Goal: Information Seeking & Learning: Find specific fact

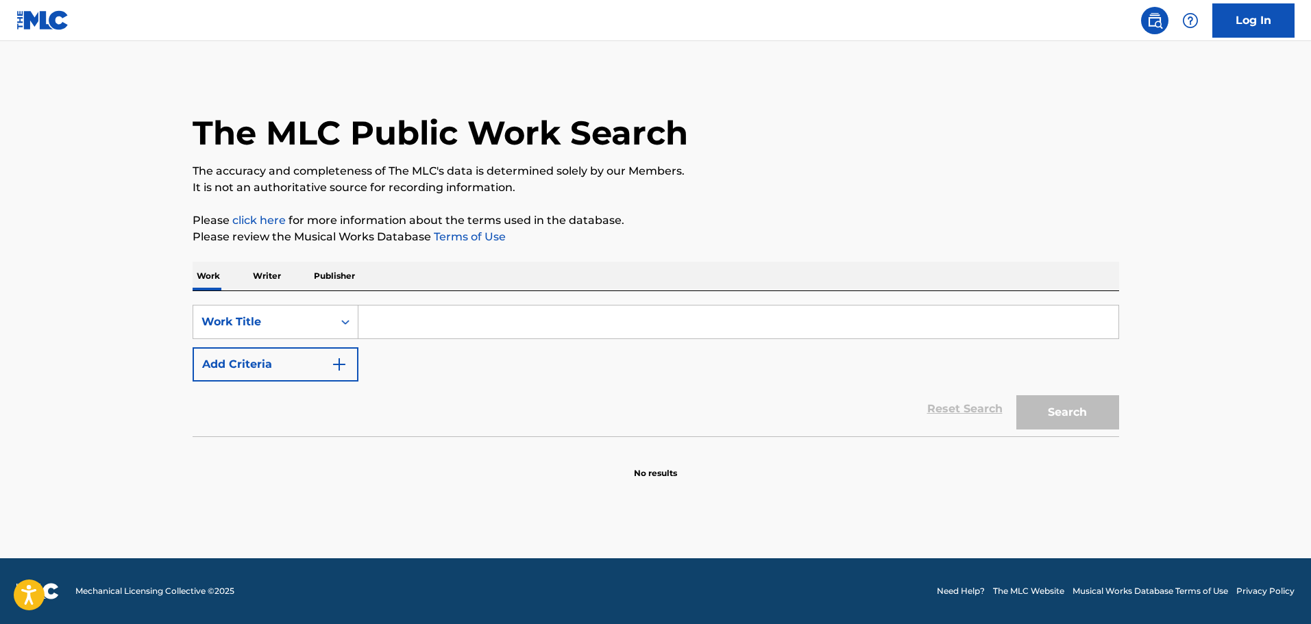
click at [408, 327] on input "Search Form" at bounding box center [738, 322] width 760 height 33
type input "already gone"
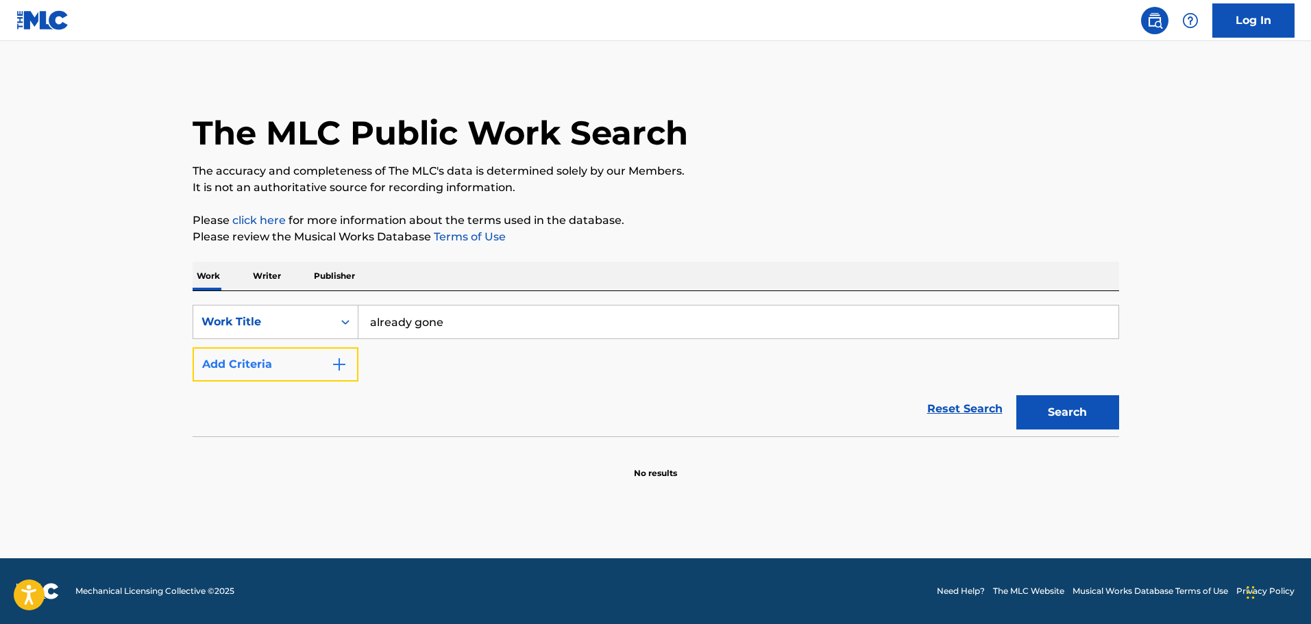
click at [291, 373] on button "Add Criteria" at bounding box center [276, 364] width 166 height 34
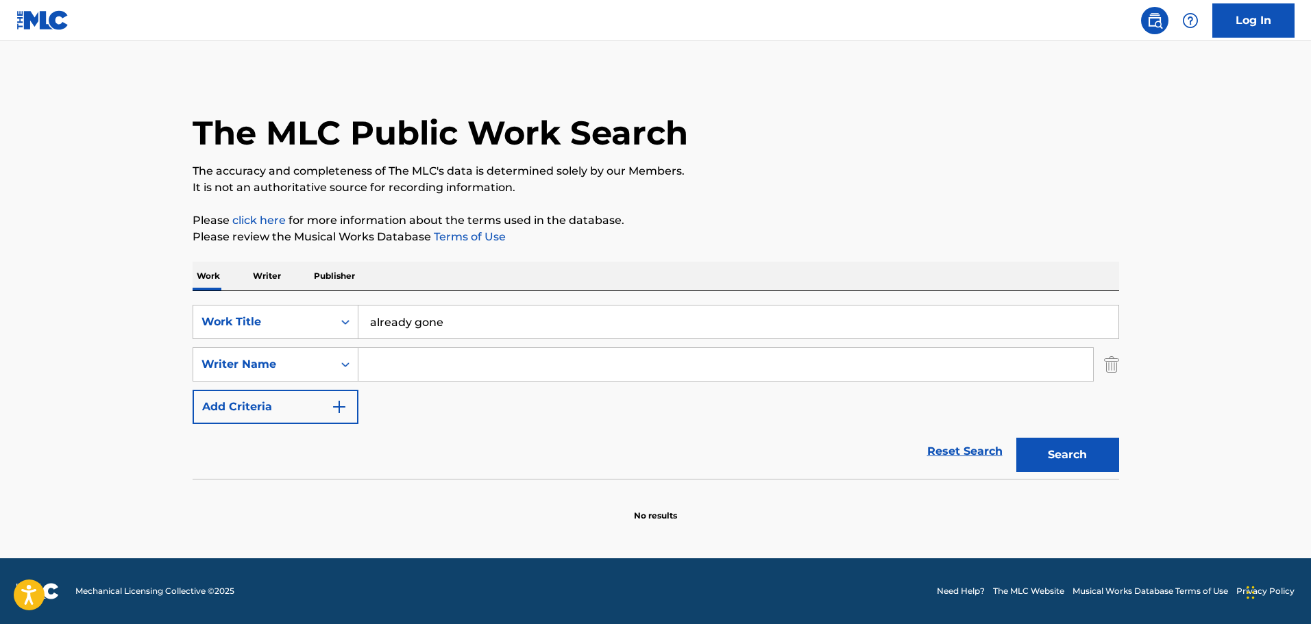
click at [367, 353] on input "Search Form" at bounding box center [725, 364] width 734 height 33
type input "[PERSON_NAME]"
click at [1016, 438] on button "Search" at bounding box center [1067, 455] width 103 height 34
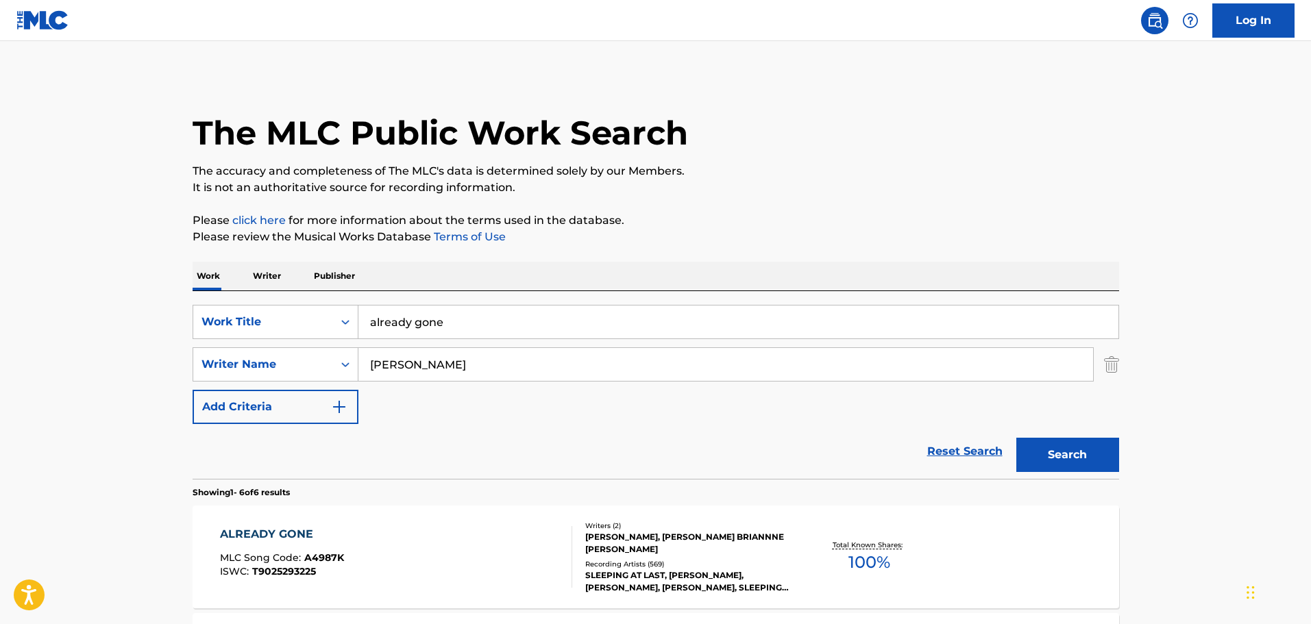
click at [383, 560] on div "ALREADY GONE MLC Song Code : A4987K ISWC : T9025293225" at bounding box center [396, 557] width 352 height 62
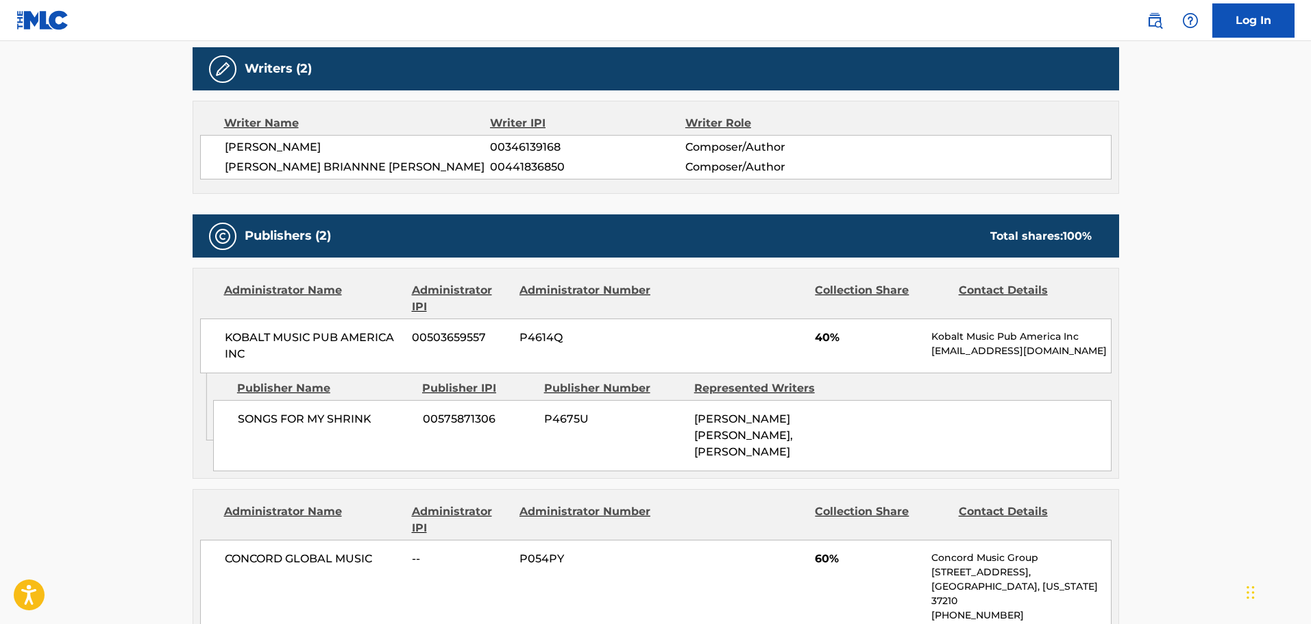
scroll to position [548, 0]
